Goal: Check status: Check status

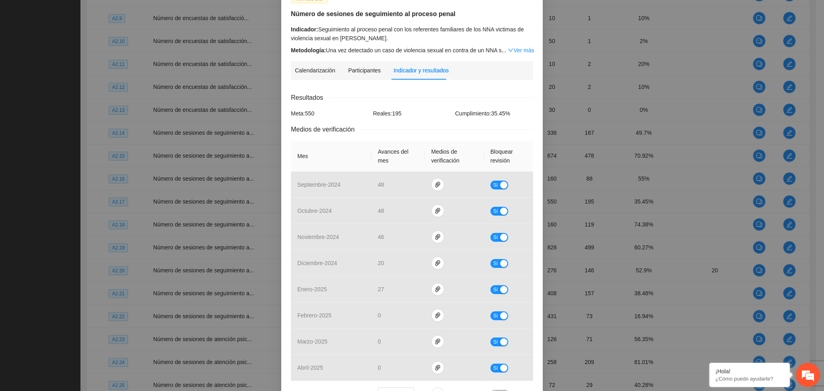
scroll to position [53, 0]
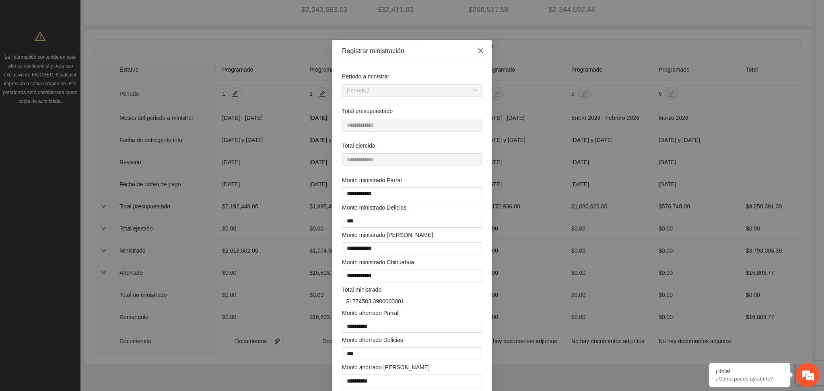
click at [472, 47] on span "Close" at bounding box center [481, 51] width 22 height 22
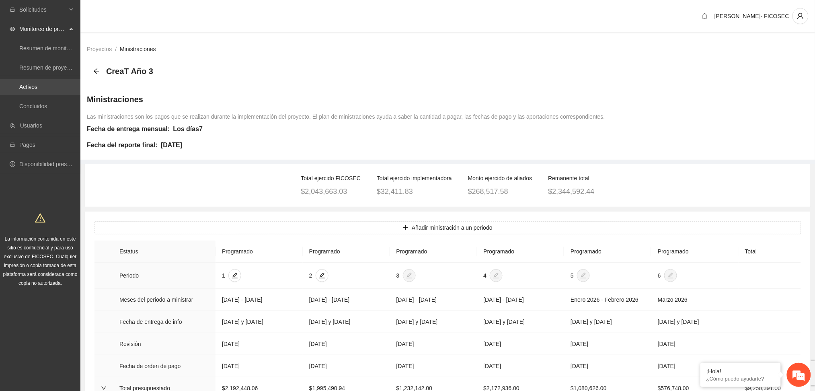
click at [37, 90] on link "Activos" at bounding box center [28, 87] width 18 height 6
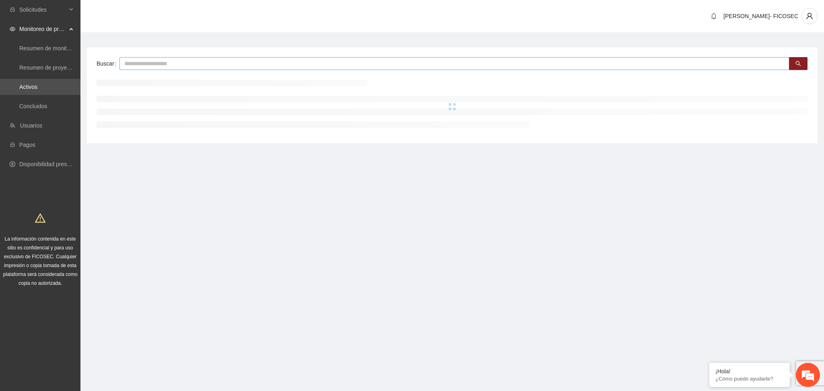
click at [144, 62] on input "text" at bounding box center [454, 63] width 670 height 13
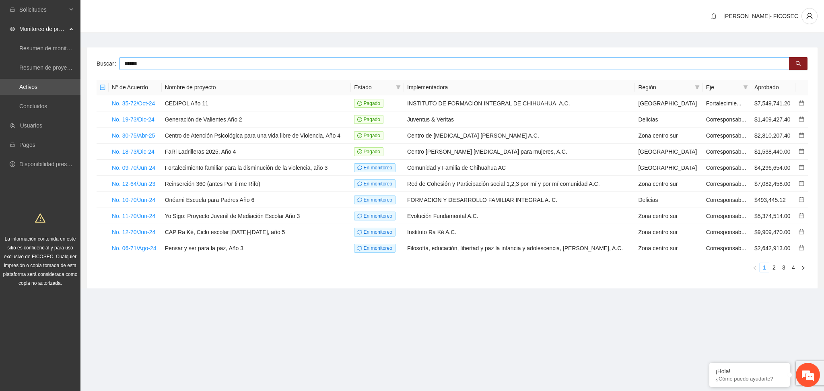
type input "******"
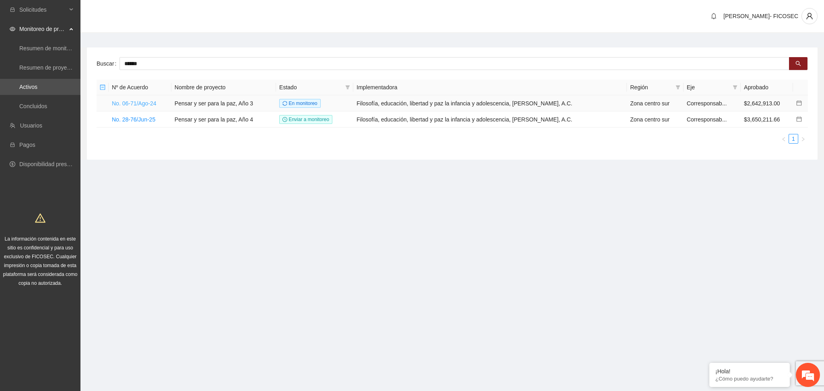
click at [132, 103] on link "No. 06-71/Ago-24" at bounding box center [134, 103] width 45 height 6
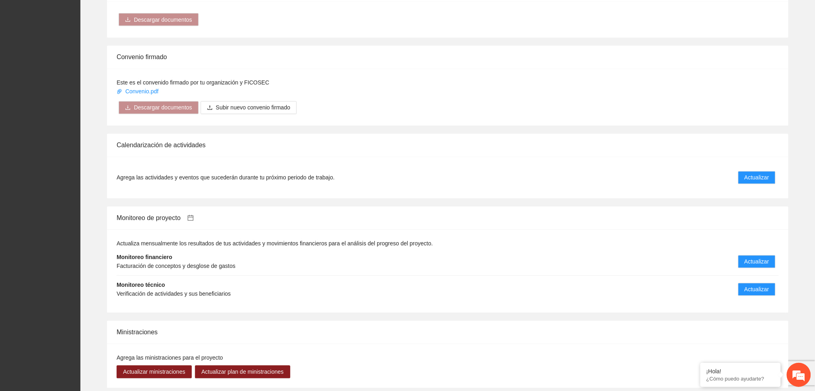
scroll to position [536, 0]
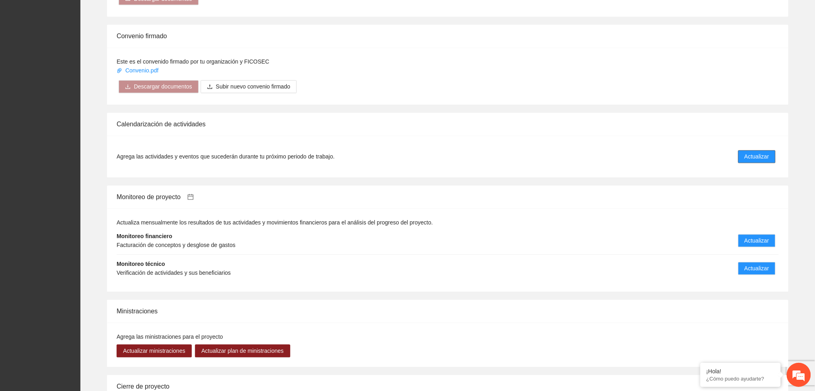
click at [751, 152] on span "Actualizar" at bounding box center [757, 156] width 25 height 9
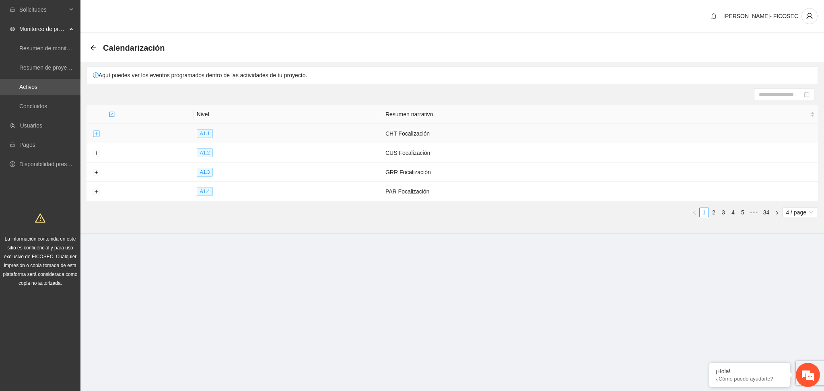
click at [93, 135] on button "Expand row" at bounding box center [96, 134] width 6 height 6
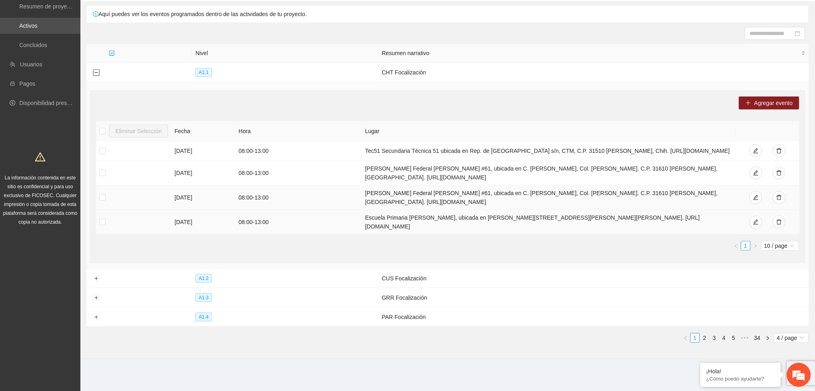
scroll to position [62, 0]
click at [95, 276] on button "Expand row" at bounding box center [96, 278] width 6 height 6
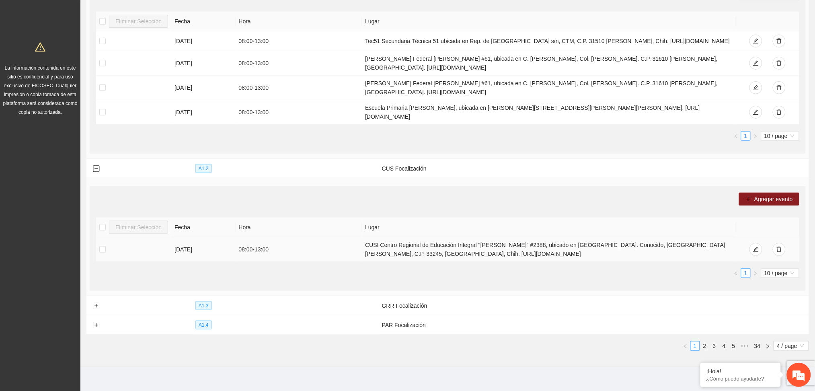
scroll to position [179, 0]
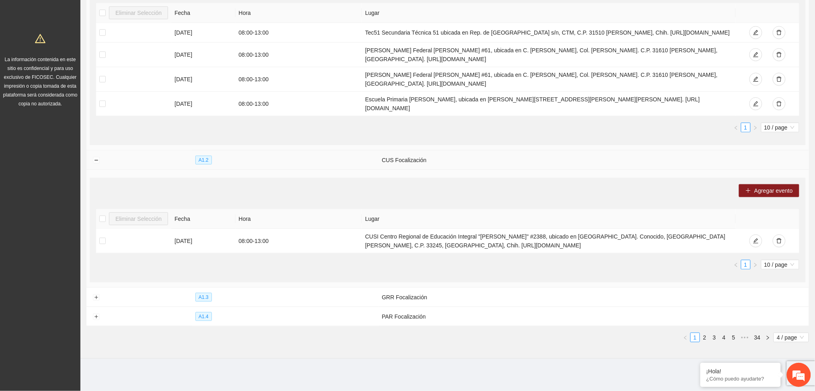
drag, startPoint x: 94, startPoint y: 154, endPoint x: 90, endPoint y: 158, distance: 5.7
click at [94, 154] on td at bounding box center [95, 159] width 19 height 19
click at [95, 162] on button "Collapse row" at bounding box center [96, 160] width 6 height 6
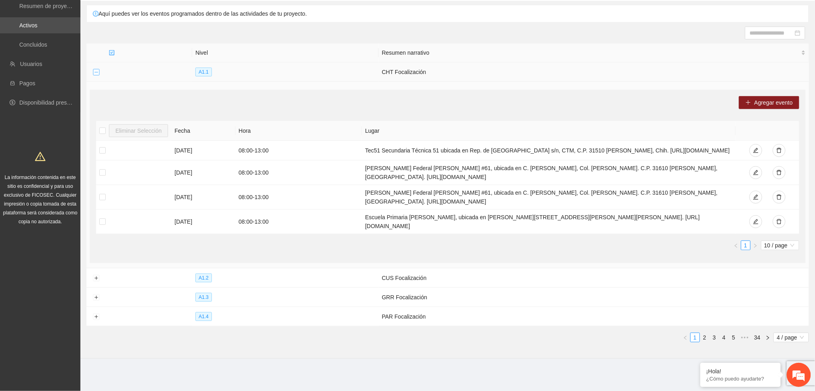
click at [98, 72] on button "Collapse row" at bounding box center [96, 72] width 6 height 6
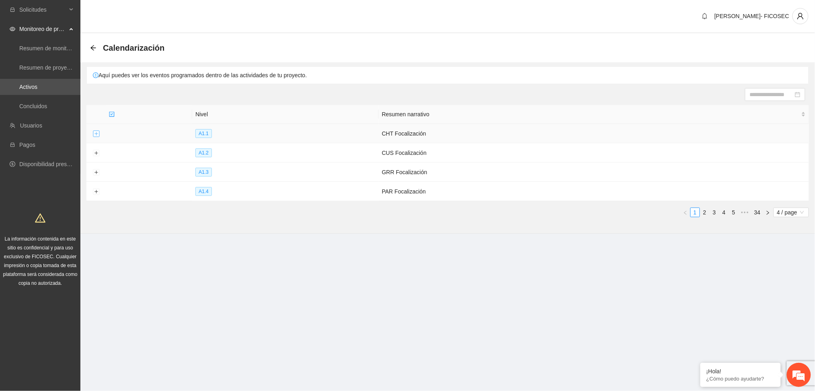
scroll to position [0, 0]
click at [95, 195] on button "Expand row" at bounding box center [96, 192] width 6 height 6
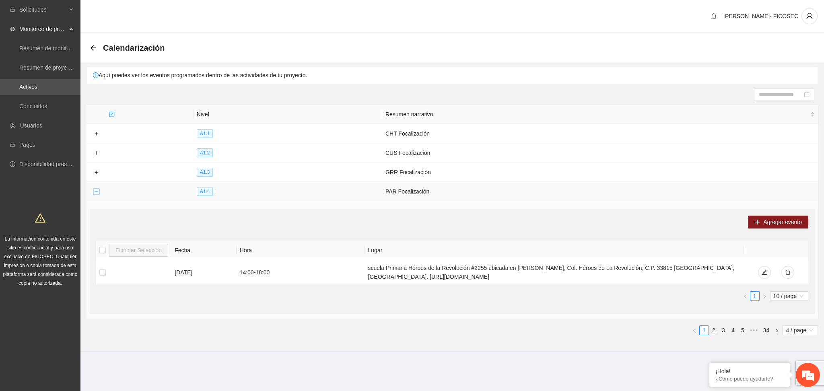
click at [95, 190] on button "Collapse row" at bounding box center [96, 192] width 6 height 6
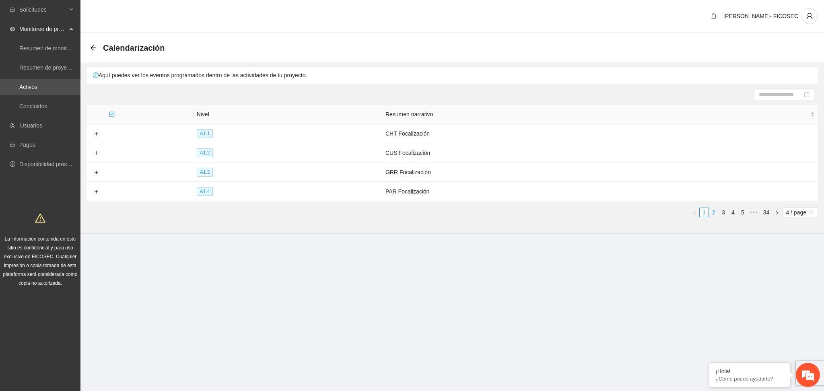
click at [714, 213] on link "2" at bounding box center [713, 212] width 9 height 9
click at [92, 156] on td at bounding box center [95, 152] width 19 height 19
click at [93, 154] on button "Expand row" at bounding box center [96, 153] width 6 height 6
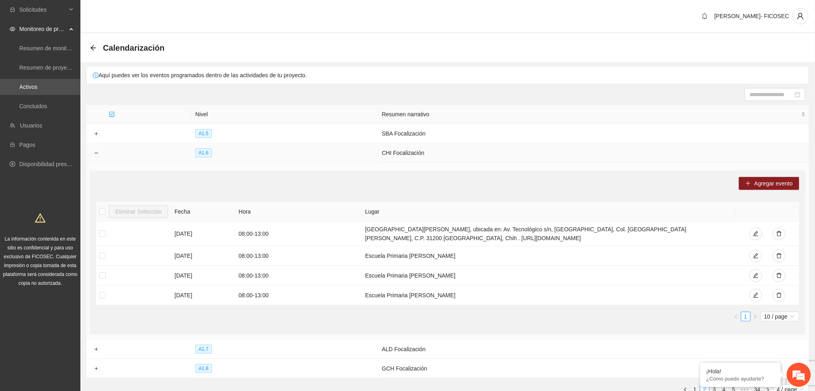
click at [92, 151] on td at bounding box center [95, 152] width 19 height 19
click at [97, 155] on button "Collapse row" at bounding box center [96, 153] width 6 height 6
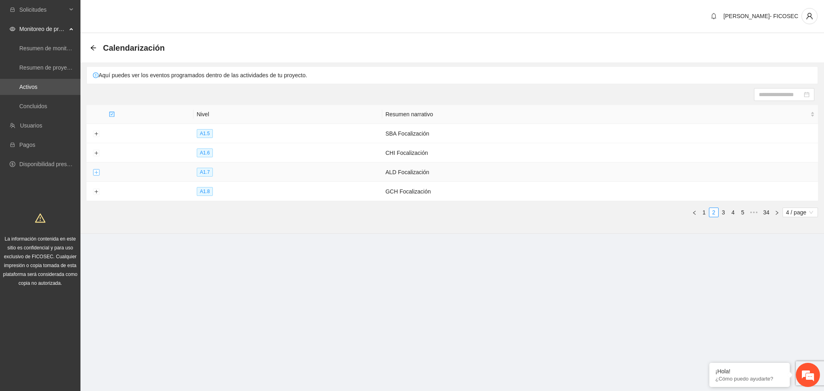
click at [93, 169] on button "Expand row" at bounding box center [96, 172] width 6 height 6
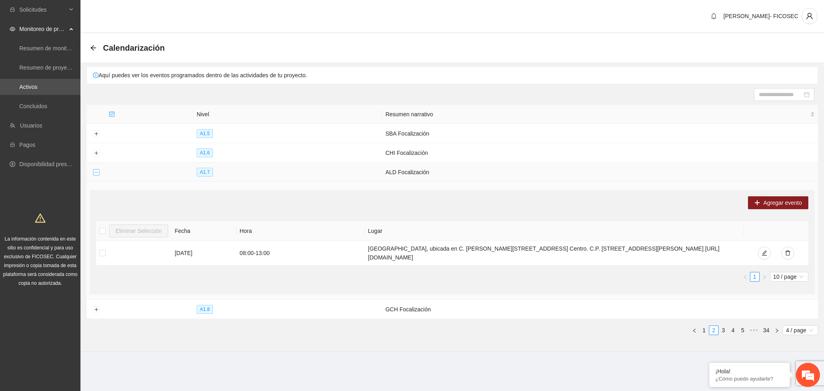
click at [94, 171] on button "Collapse row" at bounding box center [96, 172] width 6 height 6
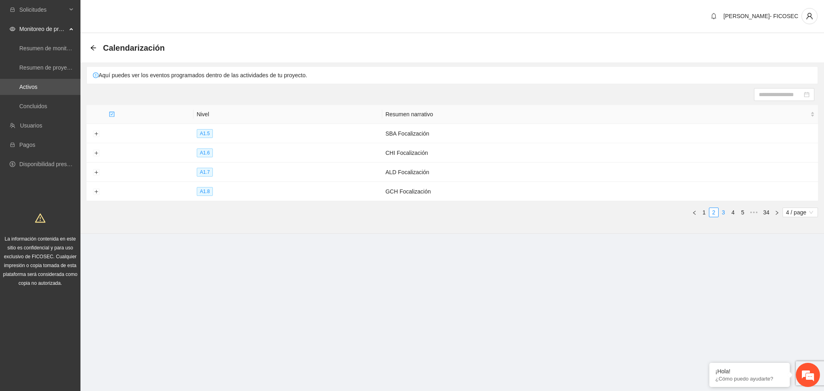
click at [722, 212] on link "3" at bounding box center [723, 212] width 9 height 9
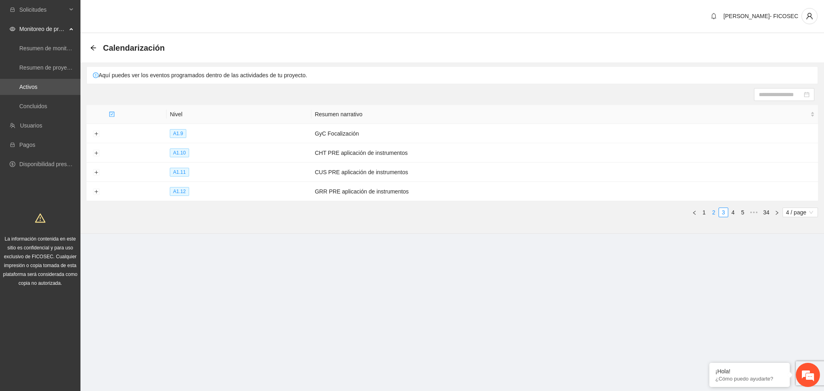
click at [713, 215] on link "2" at bounding box center [713, 212] width 9 height 9
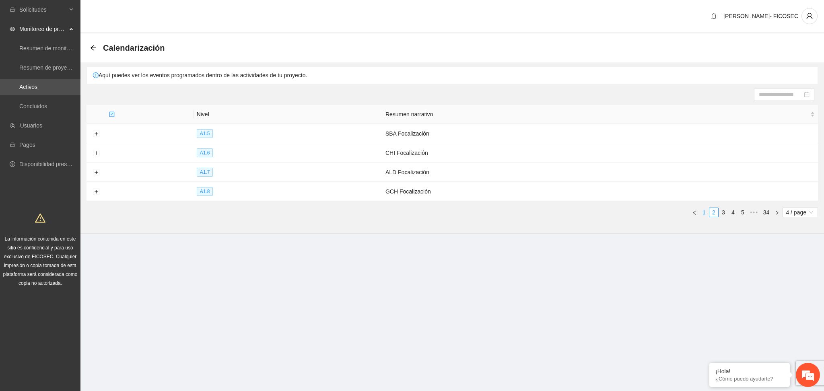
click at [705, 212] on link "1" at bounding box center [703, 212] width 9 height 9
click at [715, 214] on link "2" at bounding box center [713, 212] width 9 height 9
click at [722, 212] on link "3" at bounding box center [723, 212] width 9 height 9
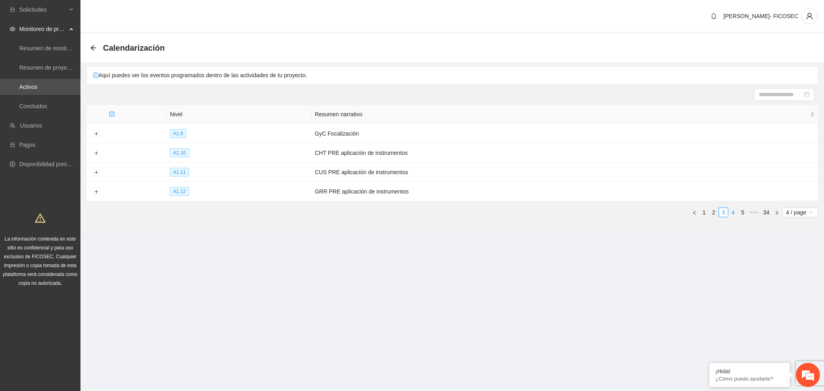
click at [732, 213] on link "4" at bounding box center [732, 212] width 9 height 9
click at [734, 214] on link "5" at bounding box center [732, 212] width 9 height 9
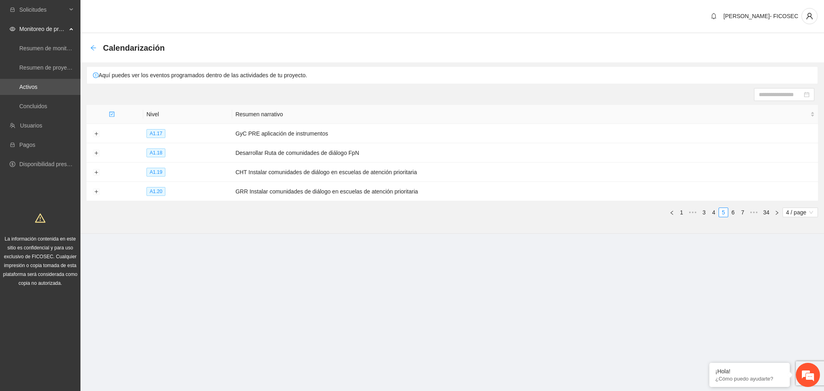
click at [93, 42] on div "Calendarización" at bounding box center [129, 47] width 79 height 13
click at [91, 45] on icon "arrow-left" at bounding box center [93, 48] width 6 height 6
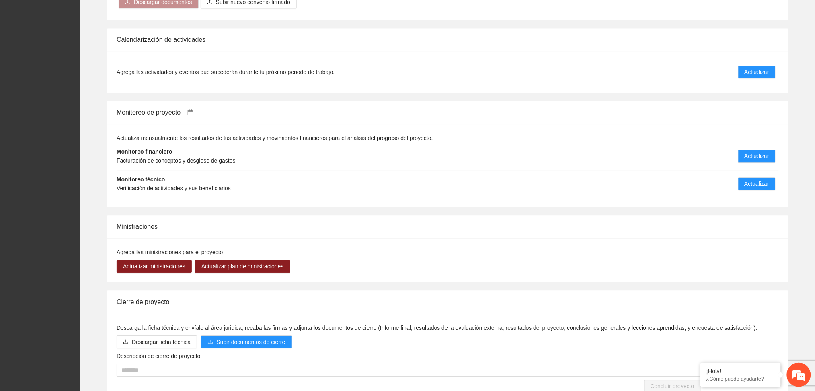
scroll to position [644, 0]
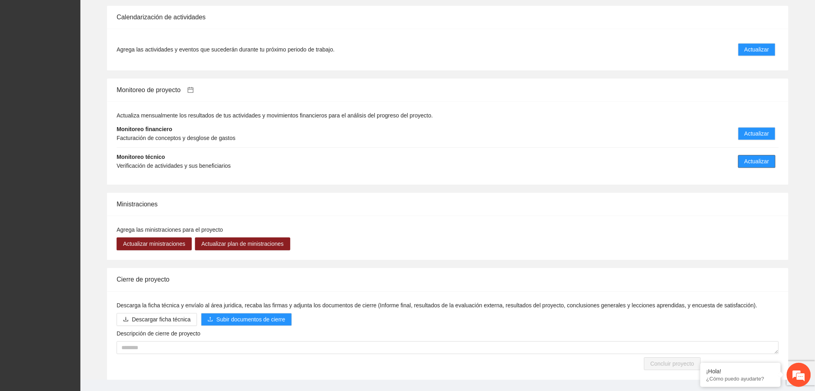
click at [747, 167] on li "Monitoreo técnico Verificación de actividades y sus beneficiarios Actualizar" at bounding box center [448, 161] width 662 height 27
click at [746, 166] on span "Actualizar" at bounding box center [757, 161] width 25 height 9
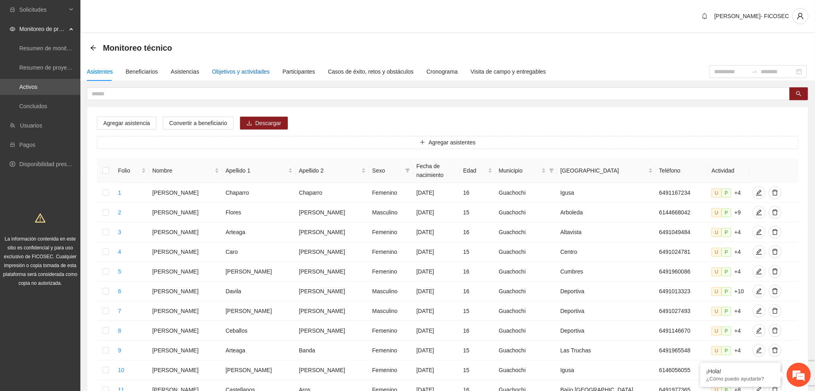
click at [216, 72] on div "Objetivos y actividades" at bounding box center [241, 71] width 58 height 9
